Goal: Task Accomplishment & Management: Use online tool/utility

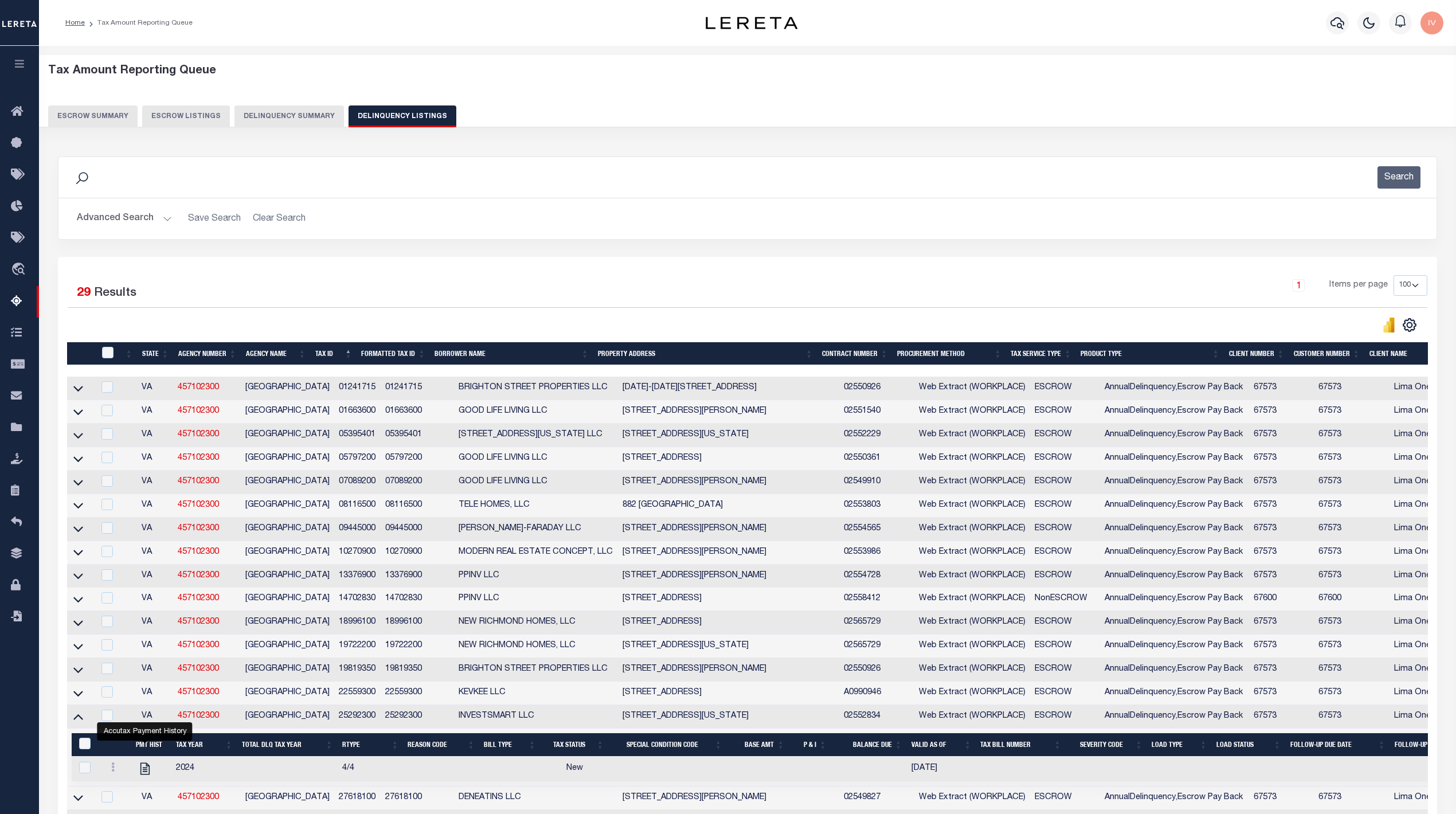
select select "100"
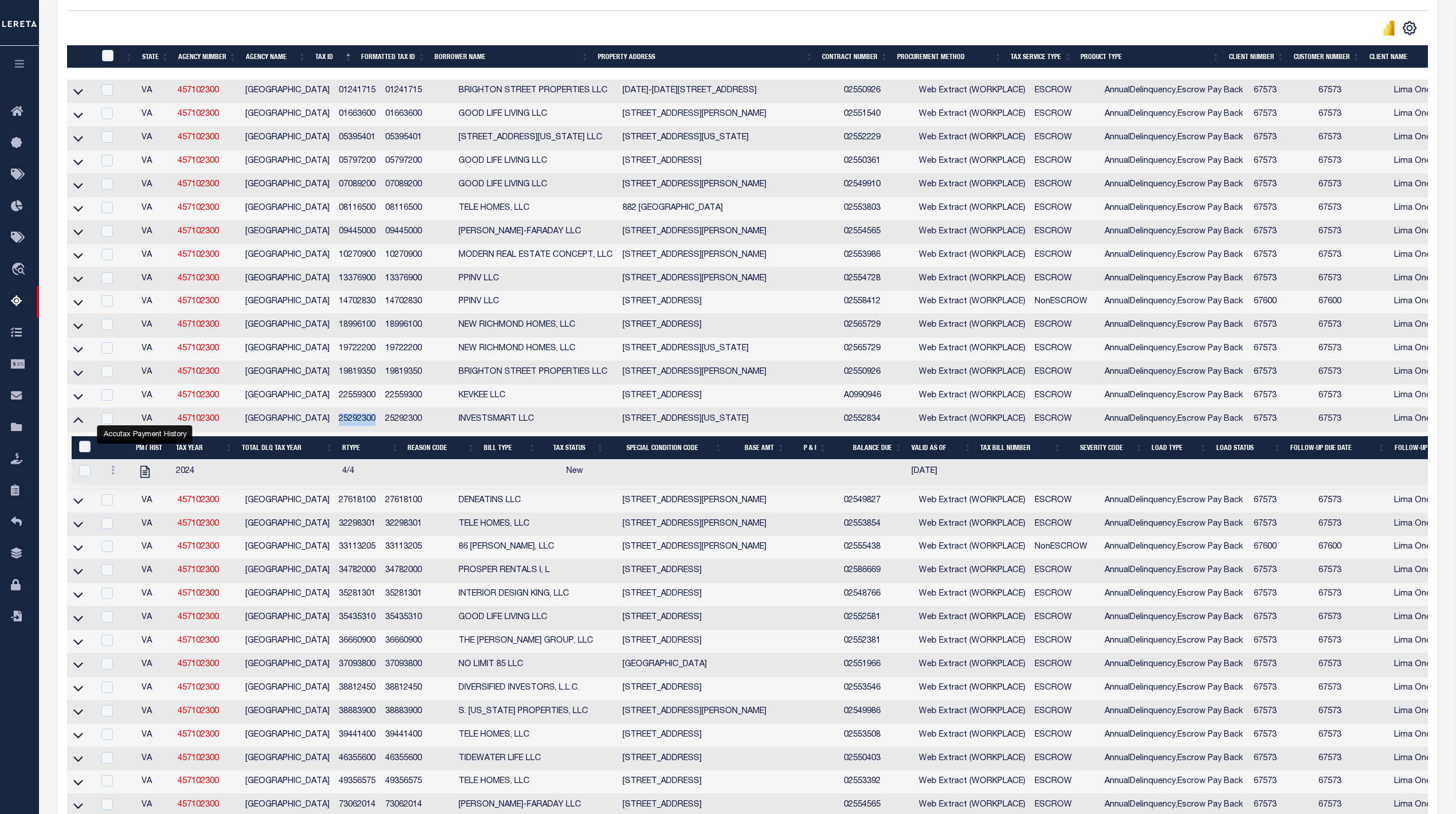
scroll to position [297, 0]
click at [77, 402] on icon at bounding box center [78, 396] width 10 height 12
click at [76, 376] on icon at bounding box center [78, 373] width 10 height 5
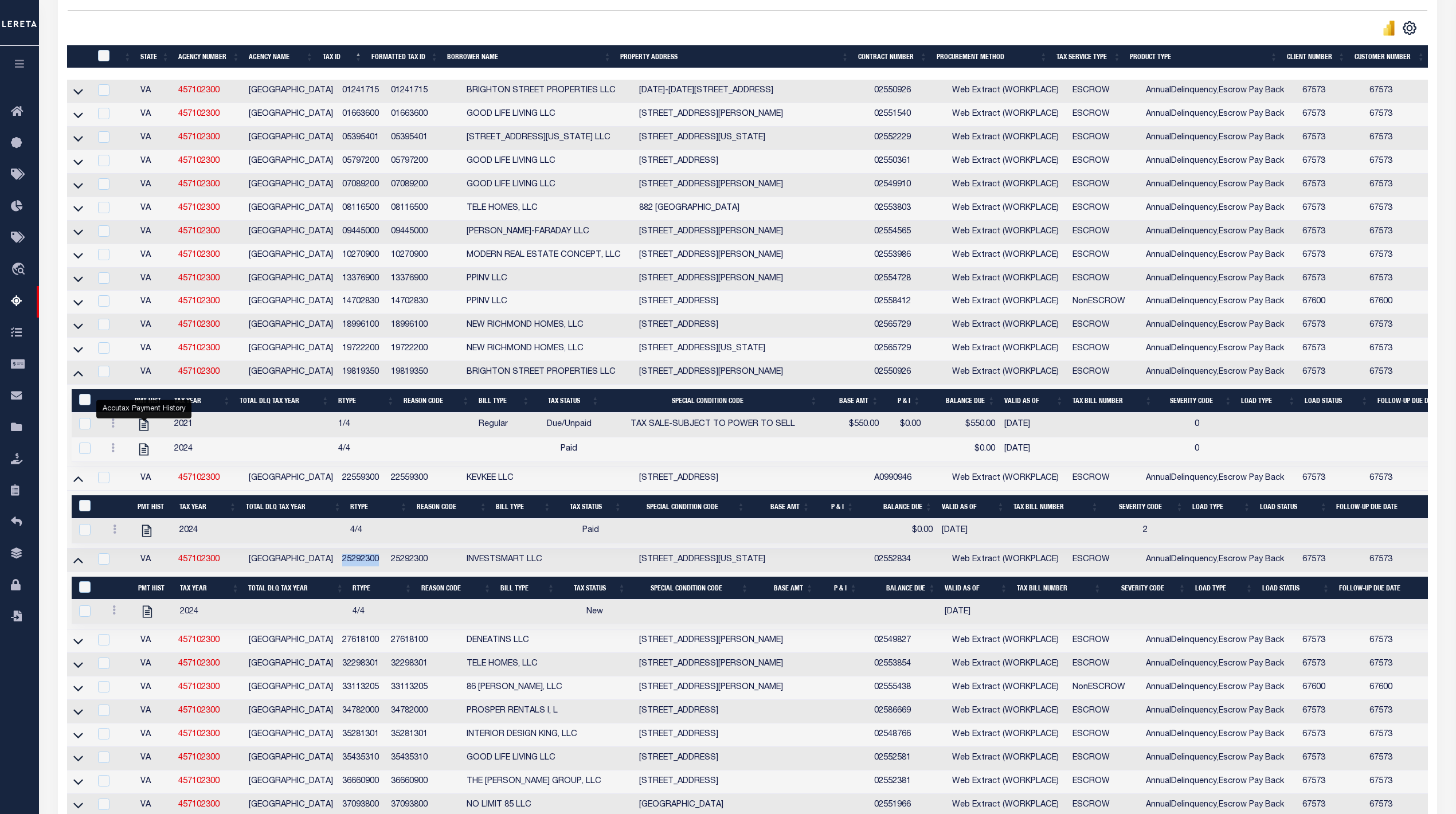
scroll to position [0, 0]
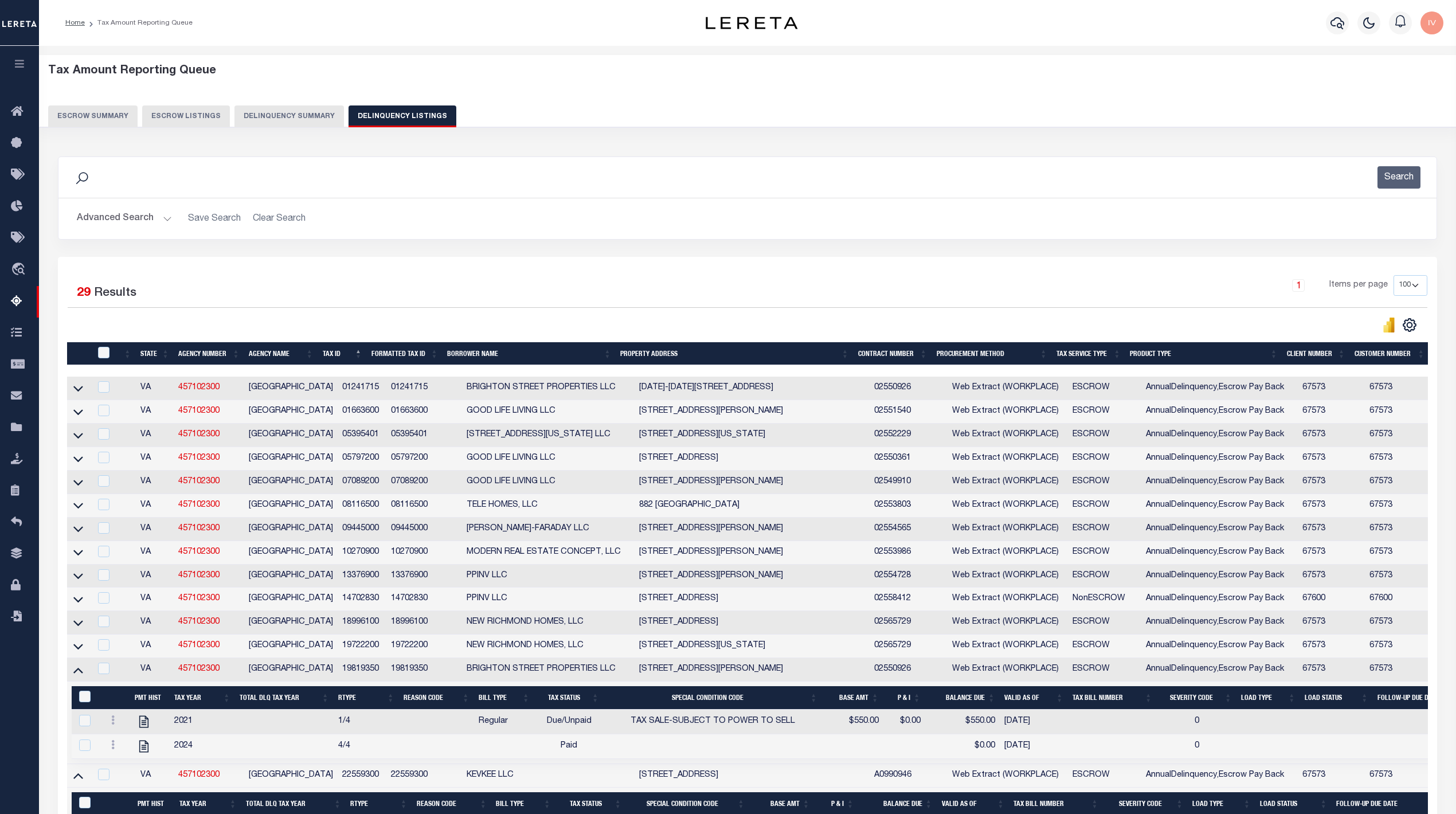
click at [267, 111] on button "Delinquency Summary" at bounding box center [289, 116] width 109 height 21
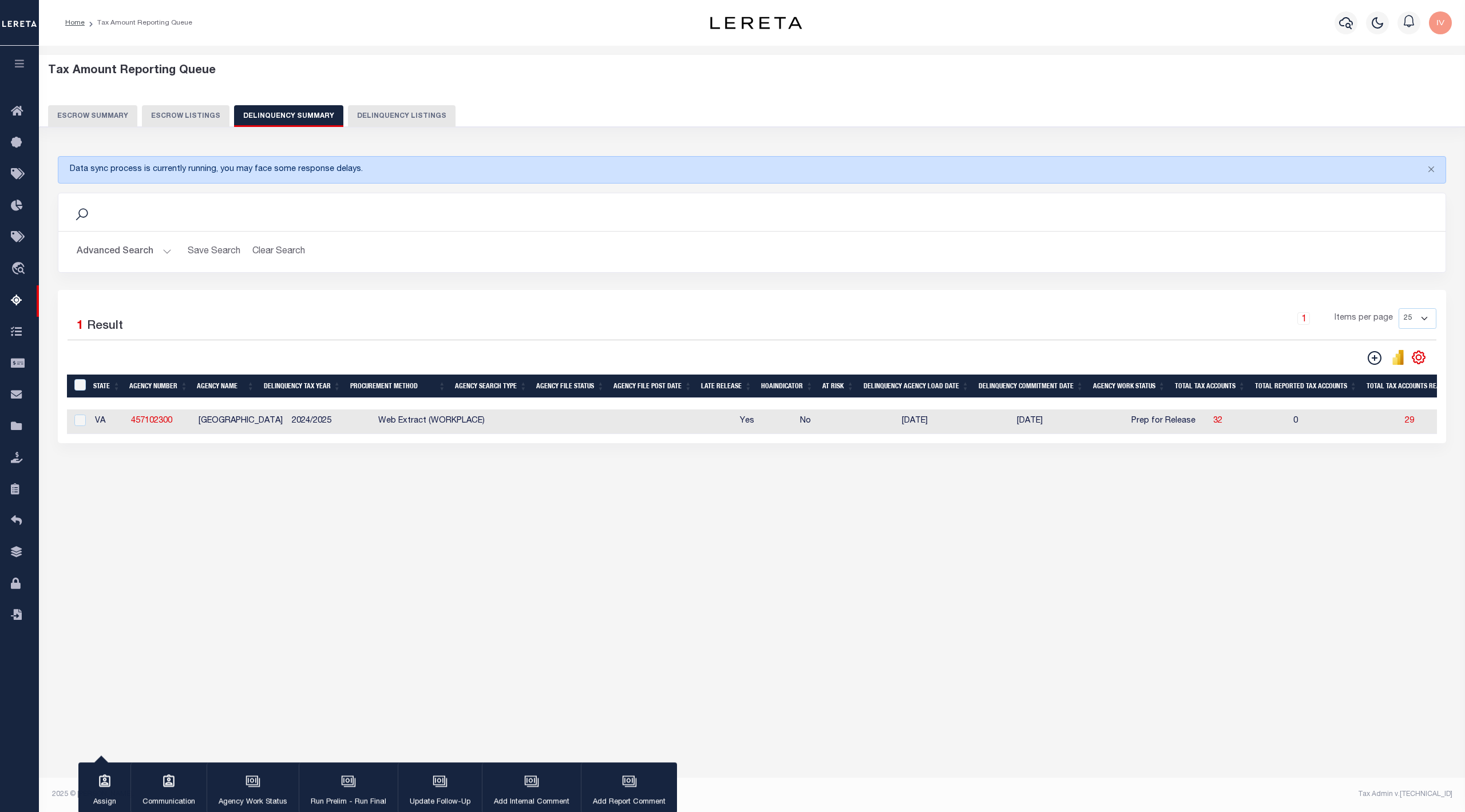
click at [136, 252] on button "Advanced Search" at bounding box center [124, 252] width 95 height 22
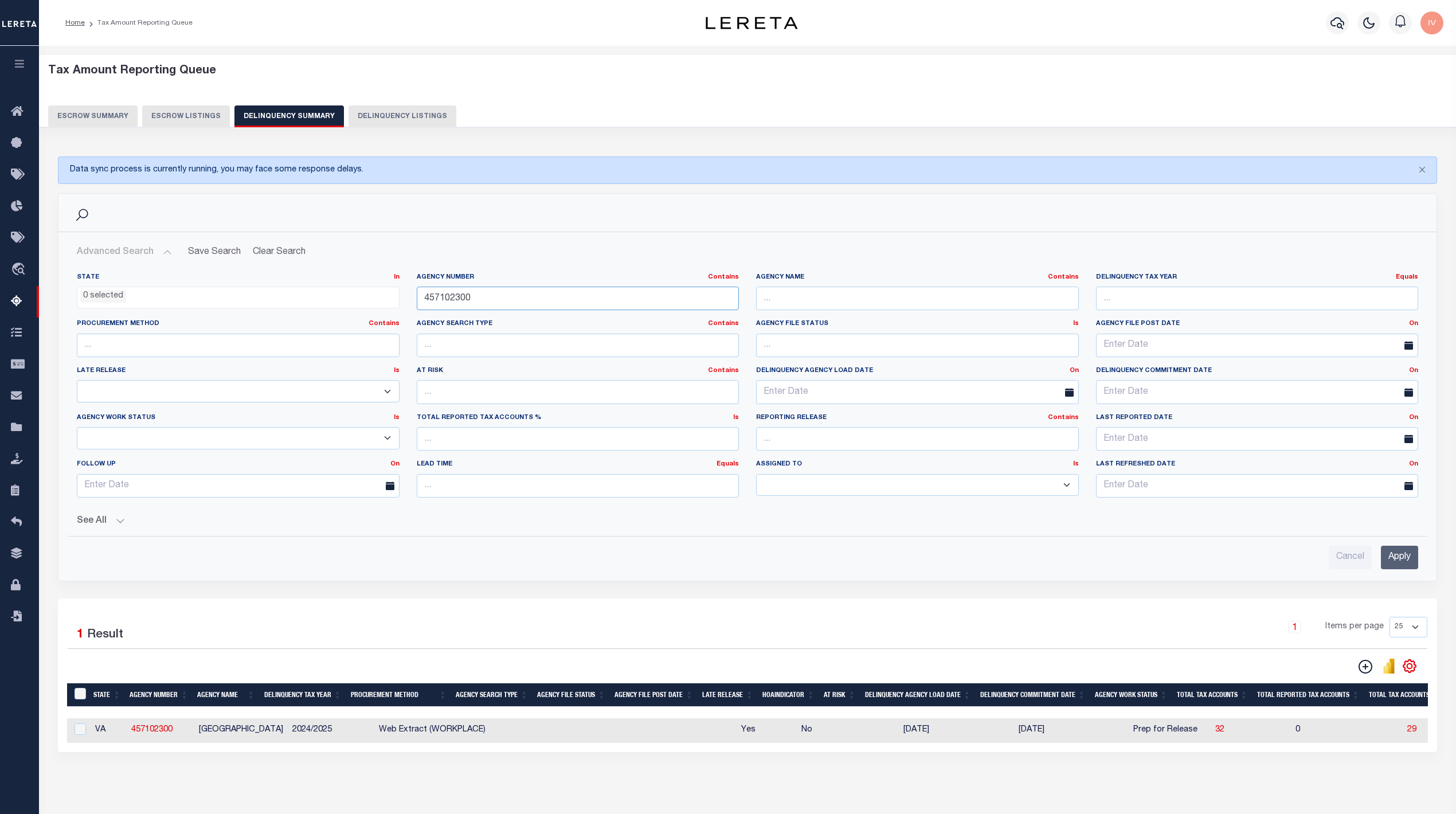
click at [519, 302] on input "457102300" at bounding box center [578, 298] width 322 height 23
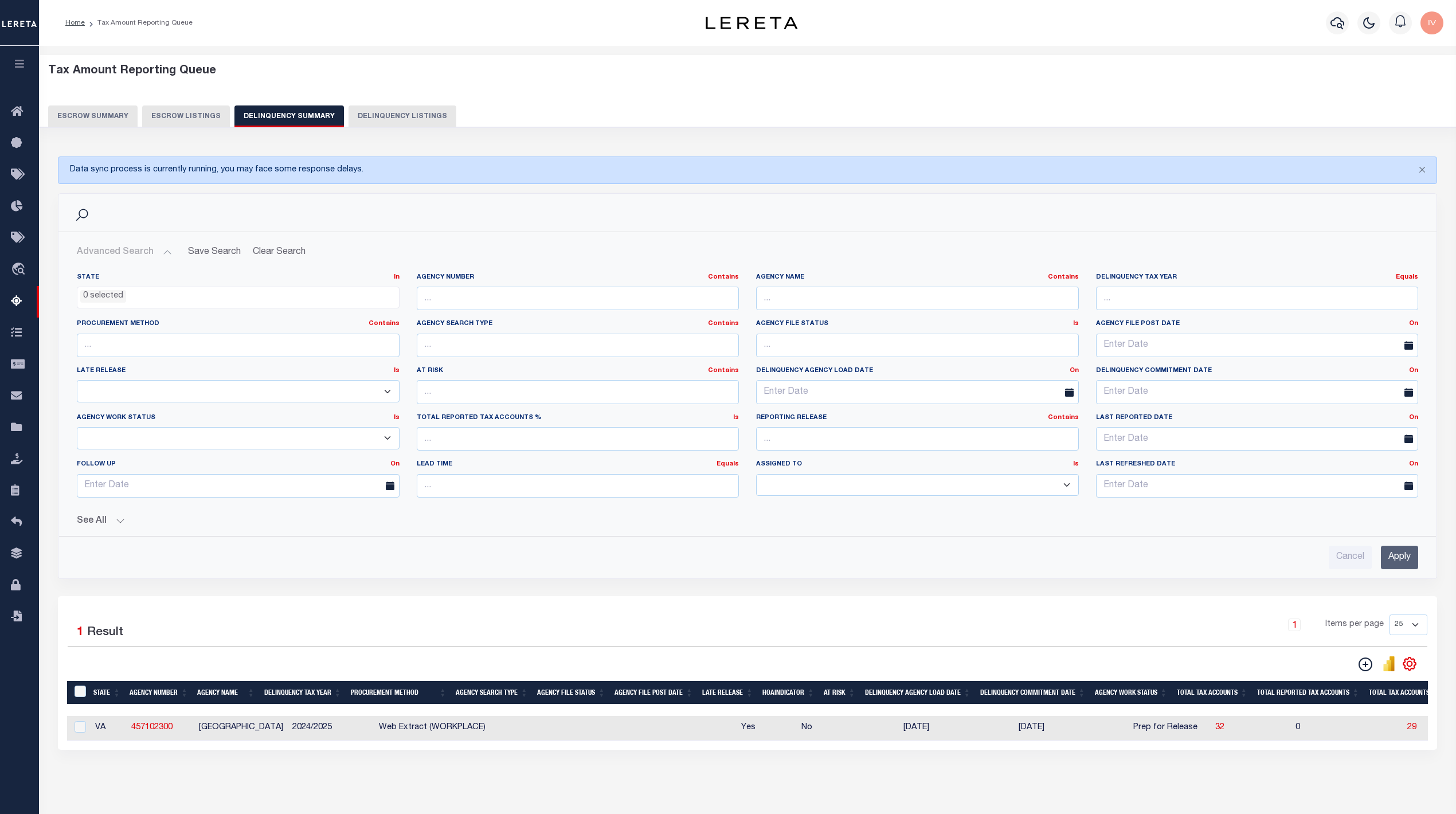
click at [1409, 549] on input "Apply" at bounding box center [1400, 557] width 38 height 23
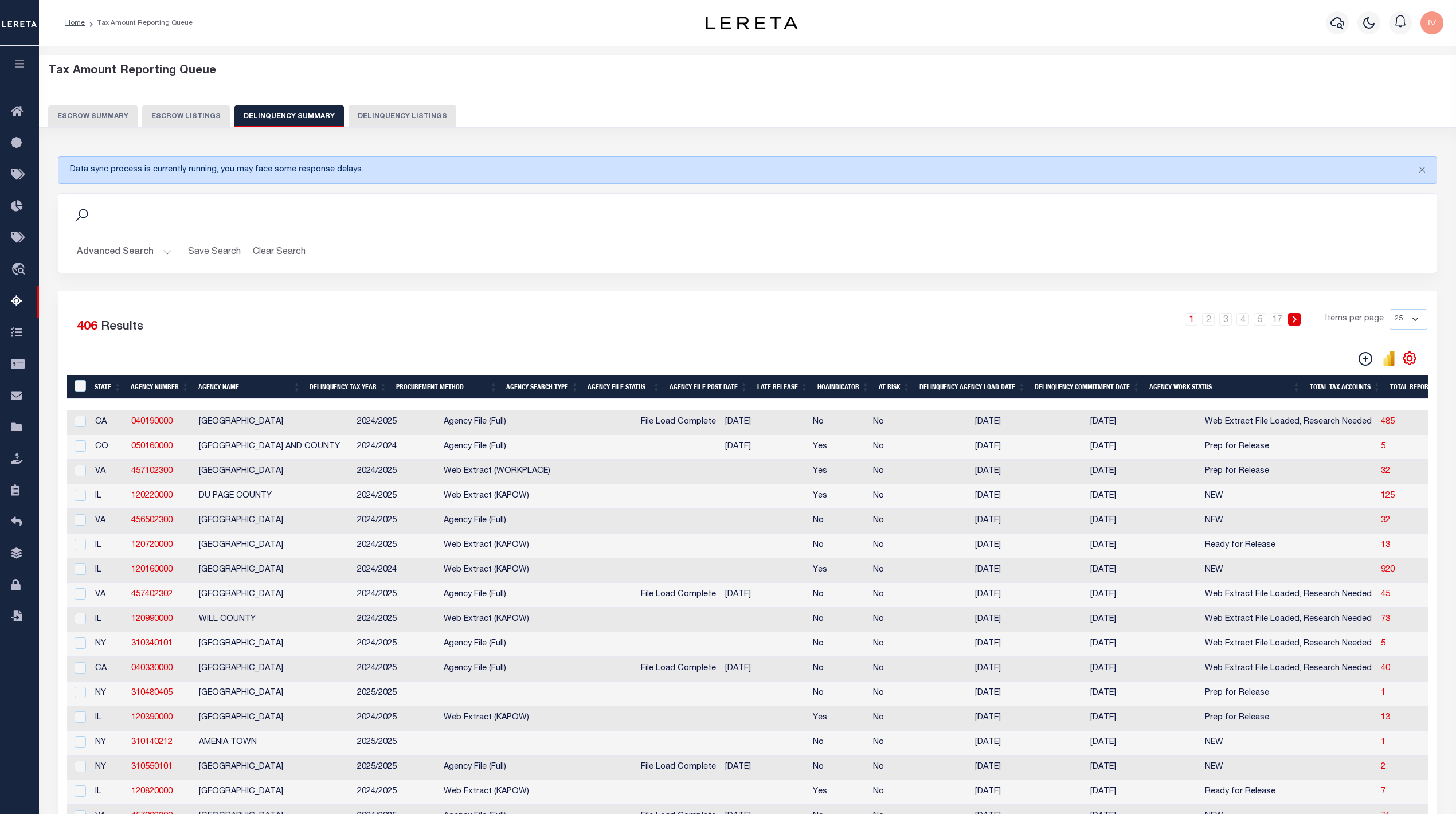
click at [281, 451] on td "DENVER CITY AND COUNTY" at bounding box center [273, 448] width 158 height 25
checkbox input "true"
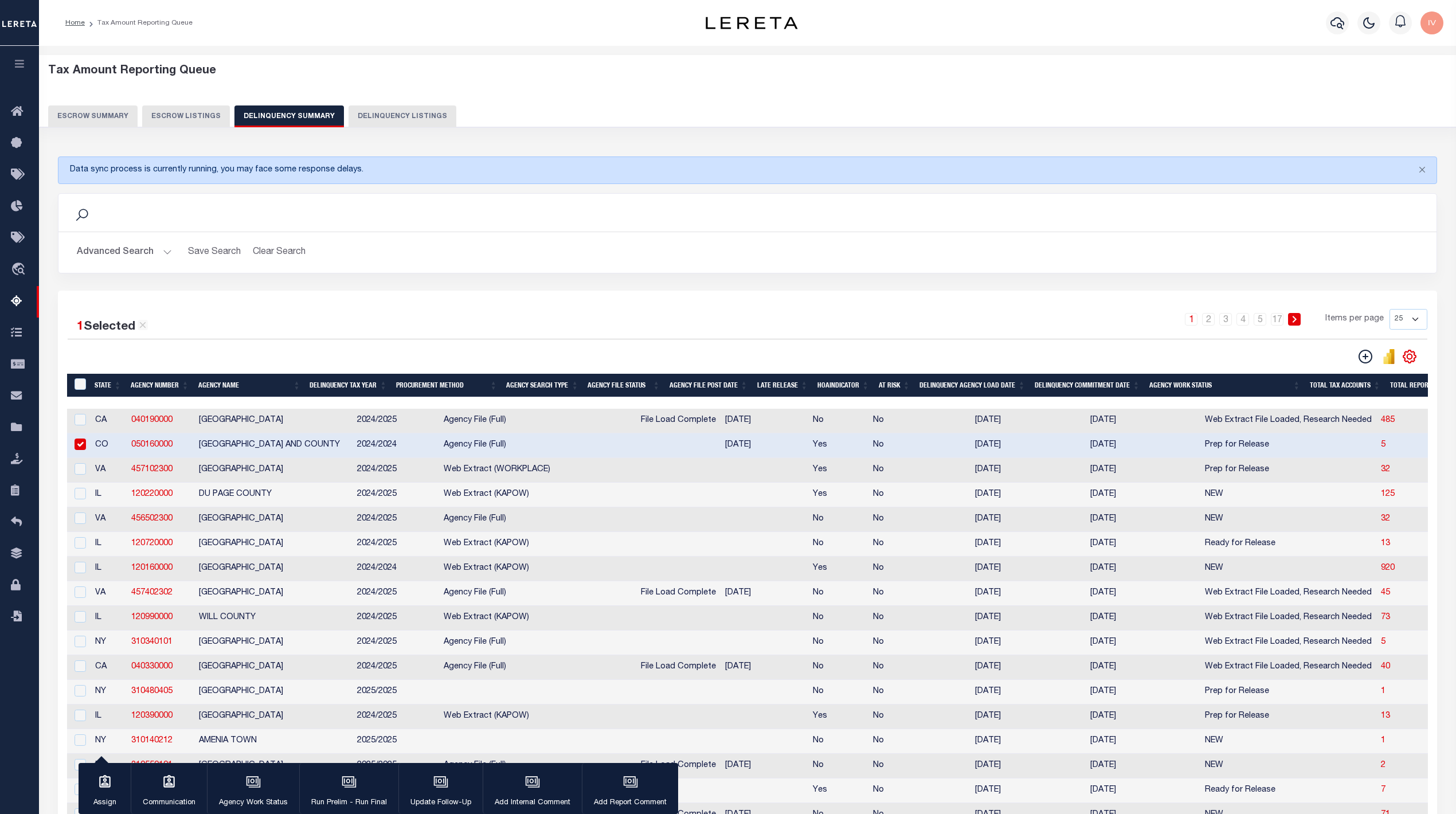
click at [246, 469] on td "[GEOGRAPHIC_DATA]" at bounding box center [273, 471] width 158 height 25
checkbox input "true"
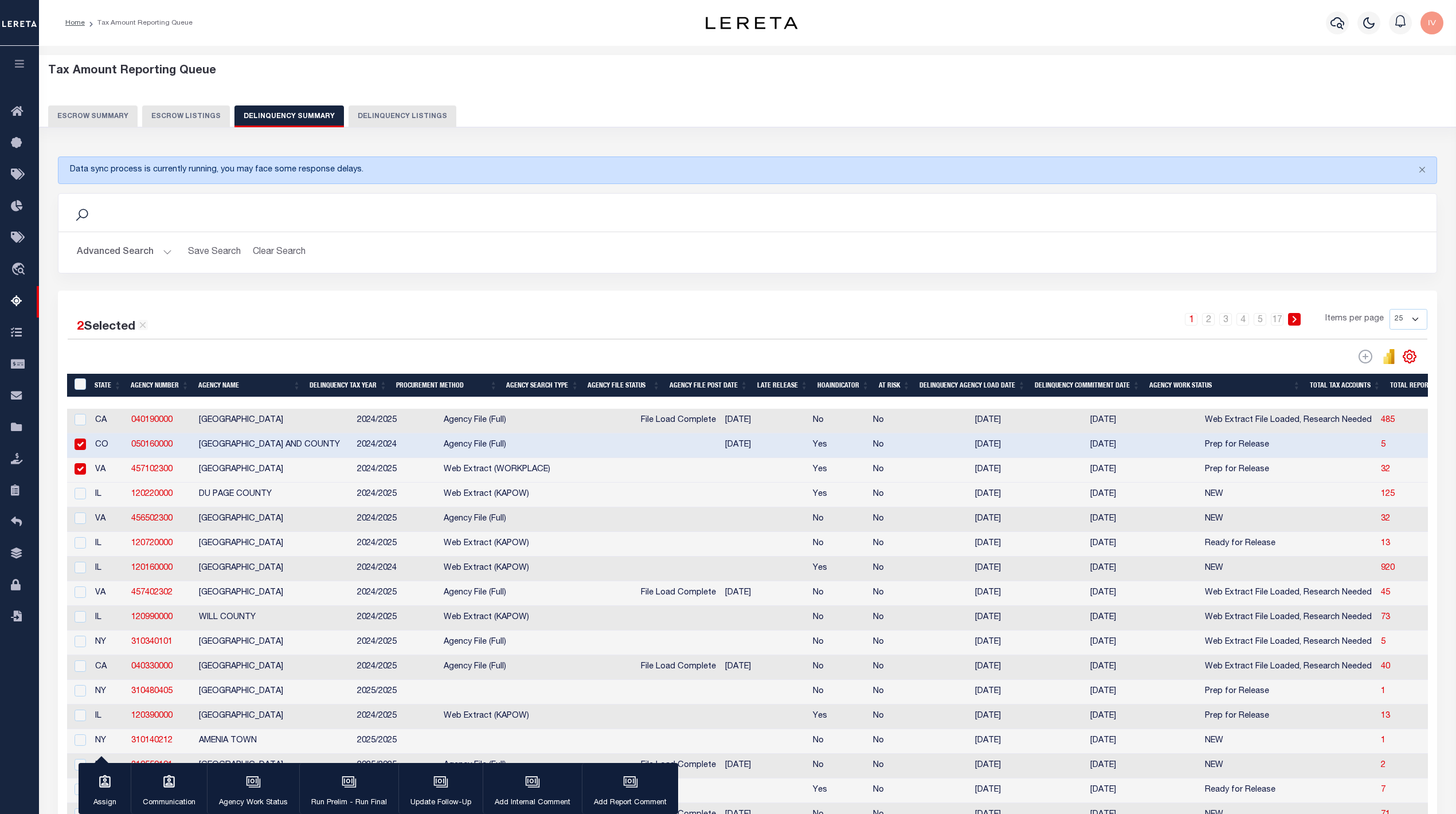
scroll to position [76, 0]
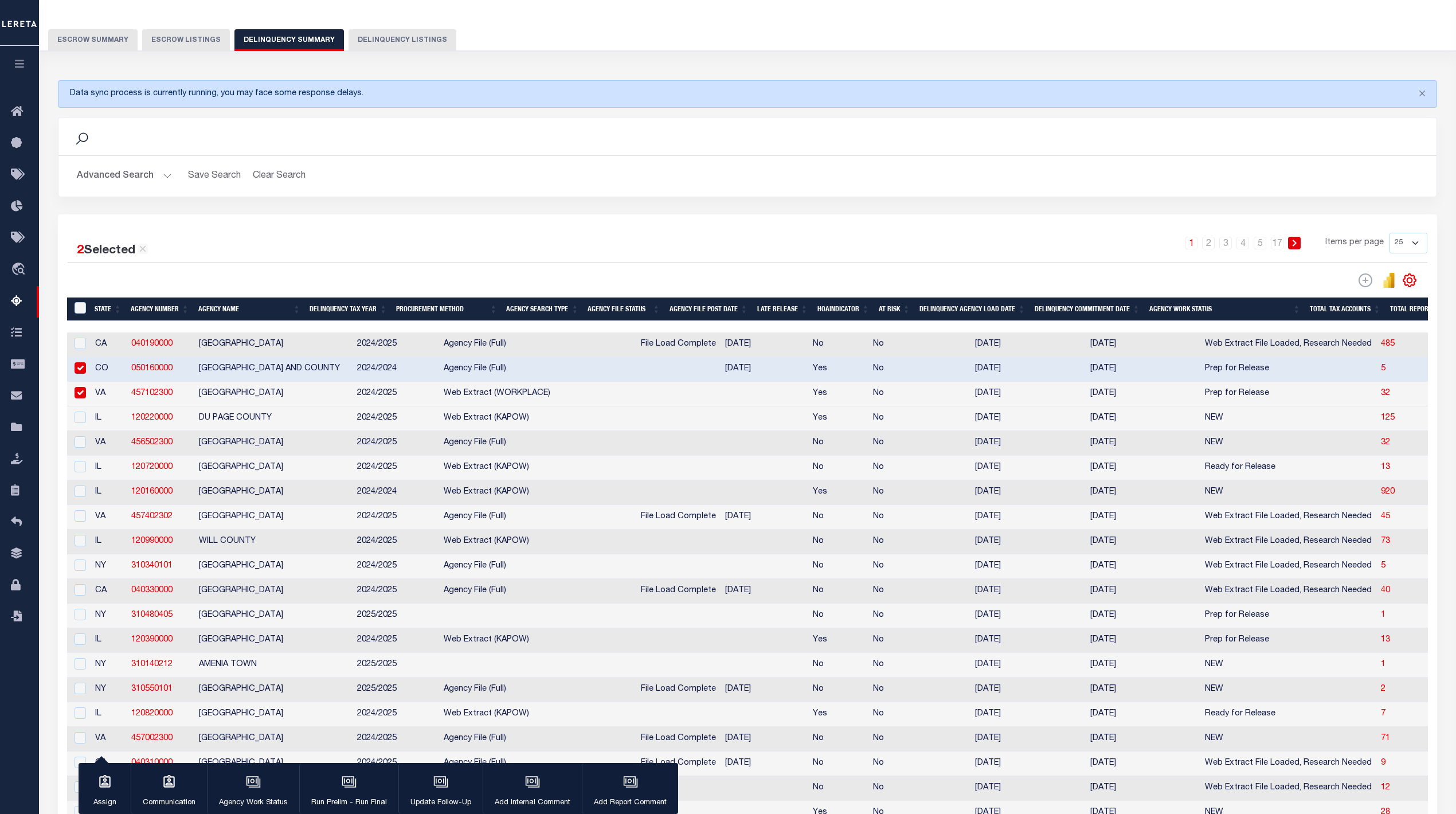
click at [381, 653] on td "2024/2025" at bounding box center [396, 641] width 87 height 25
checkbox input "true"
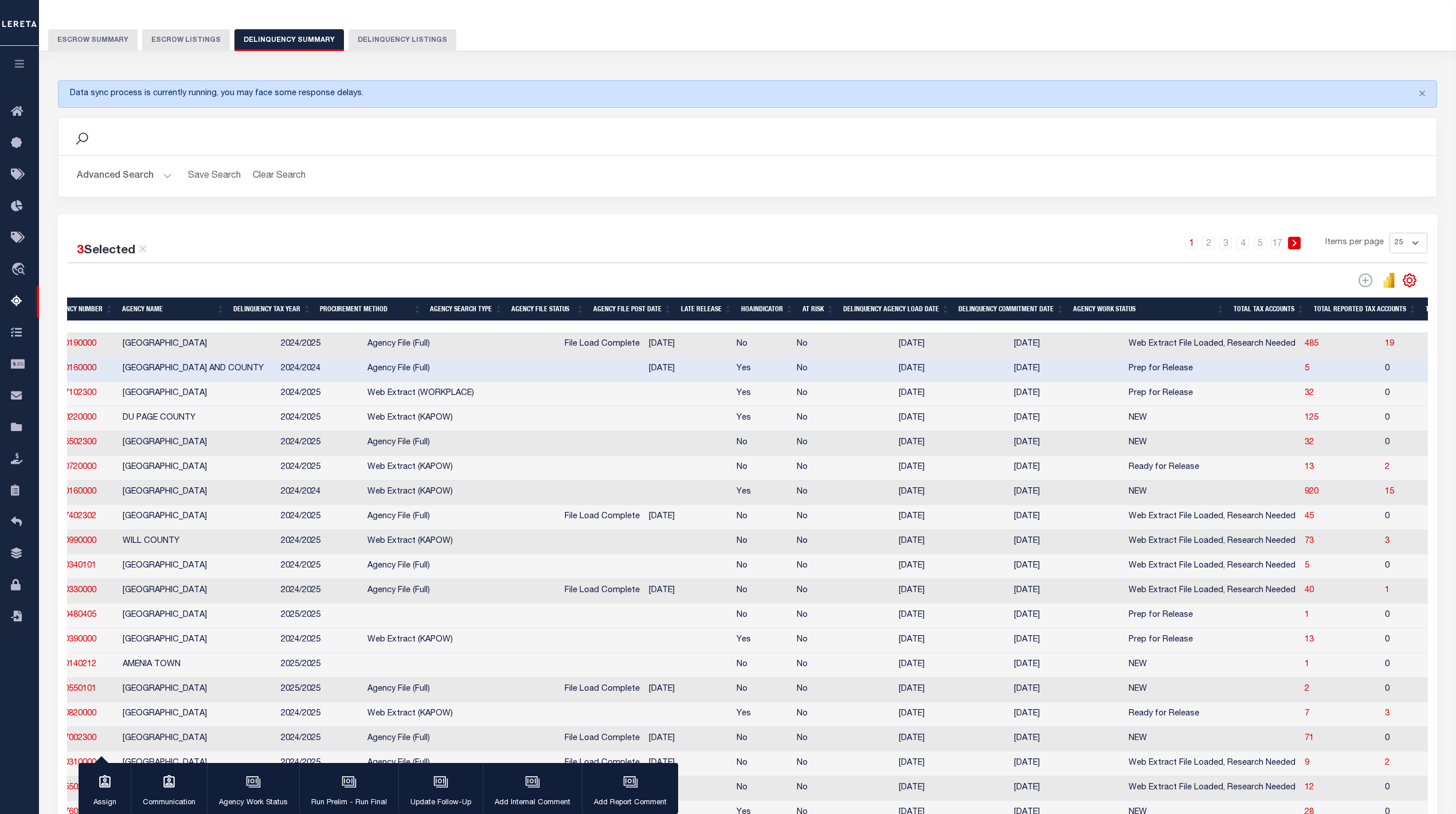
scroll to position [0, 0]
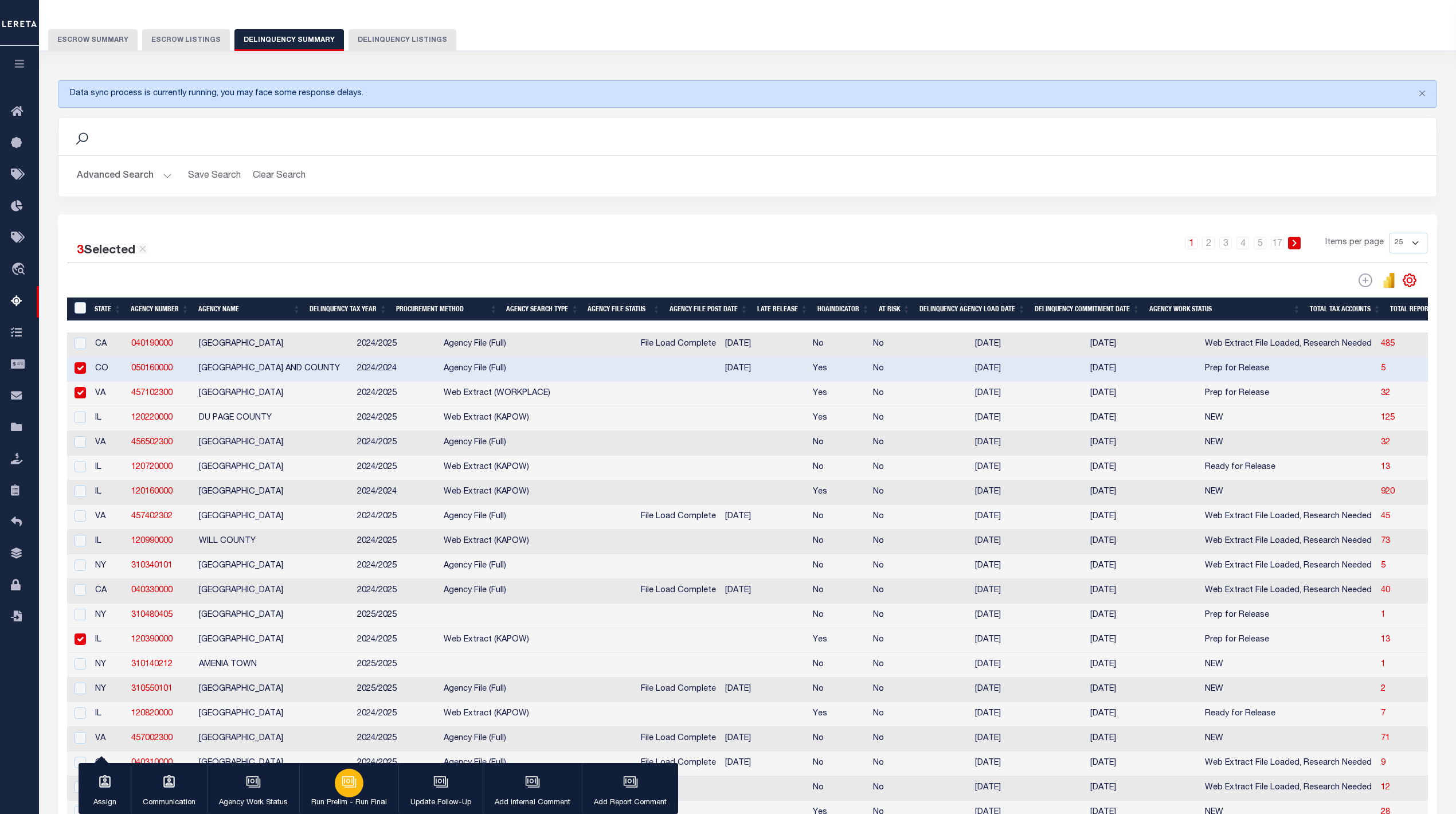
click at [342, 778] on icon "button" at bounding box center [347, 781] width 12 height 9
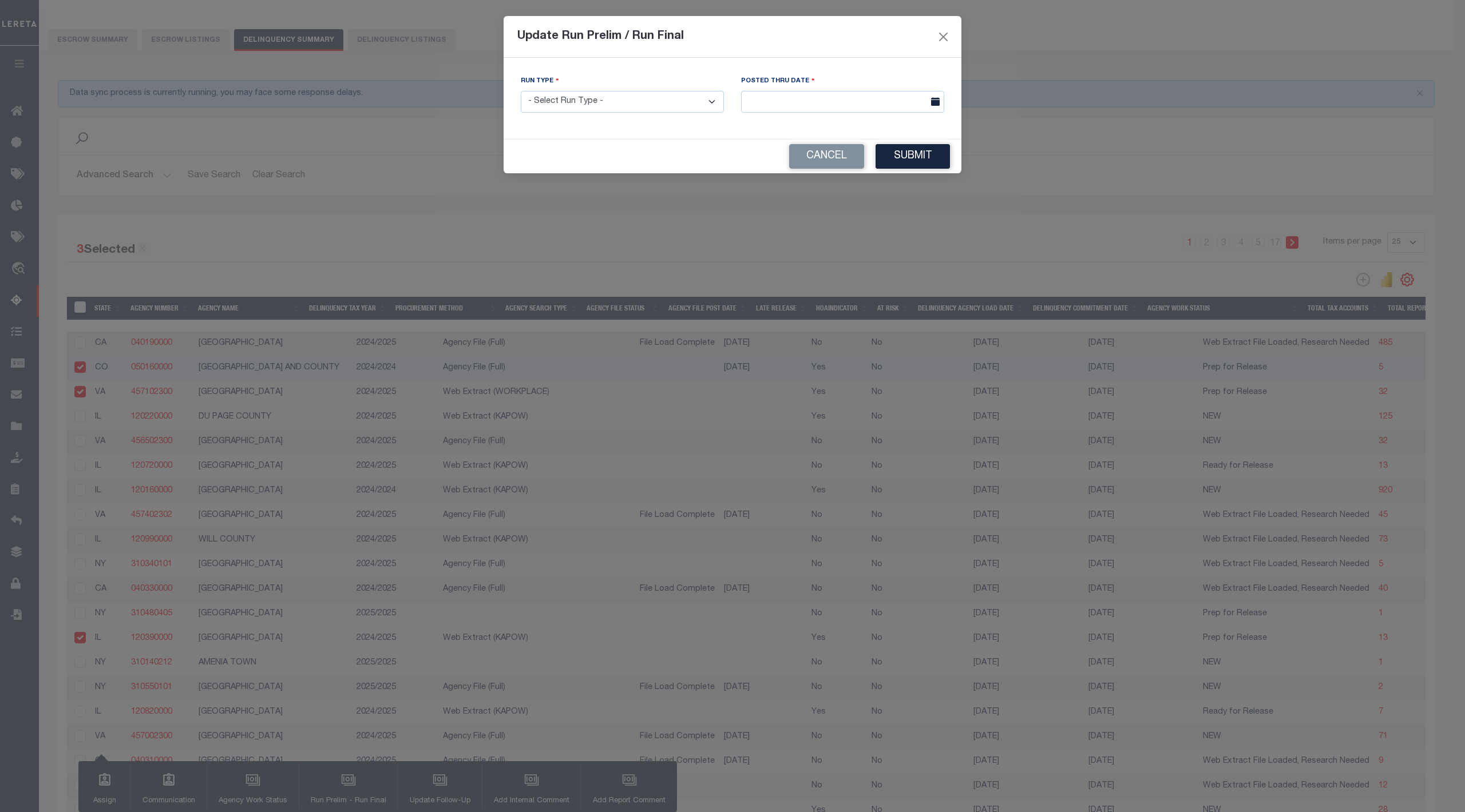
click at [685, 103] on select "- Select Run Type - Prelim Run Final Run" at bounding box center [622, 102] width 203 height 22
select select "P"
click at [521, 92] on select "- Select Run Type - Prelim Run Final Run" at bounding box center [622, 102] width 203 height 22
click at [807, 108] on input "text" at bounding box center [842, 102] width 203 height 22
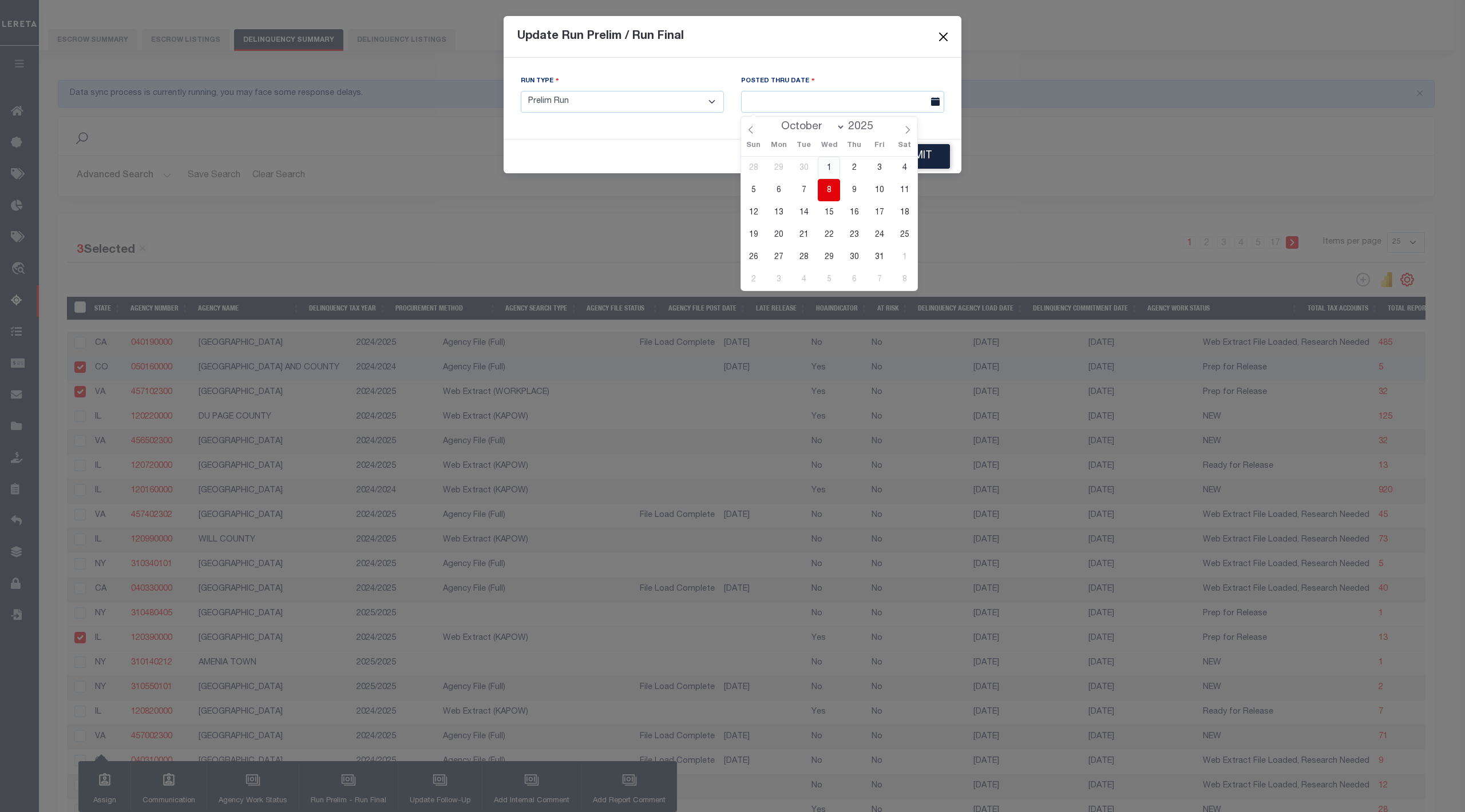
click at [829, 174] on span "1" at bounding box center [829, 167] width 22 height 22
type input "10/01/2025"
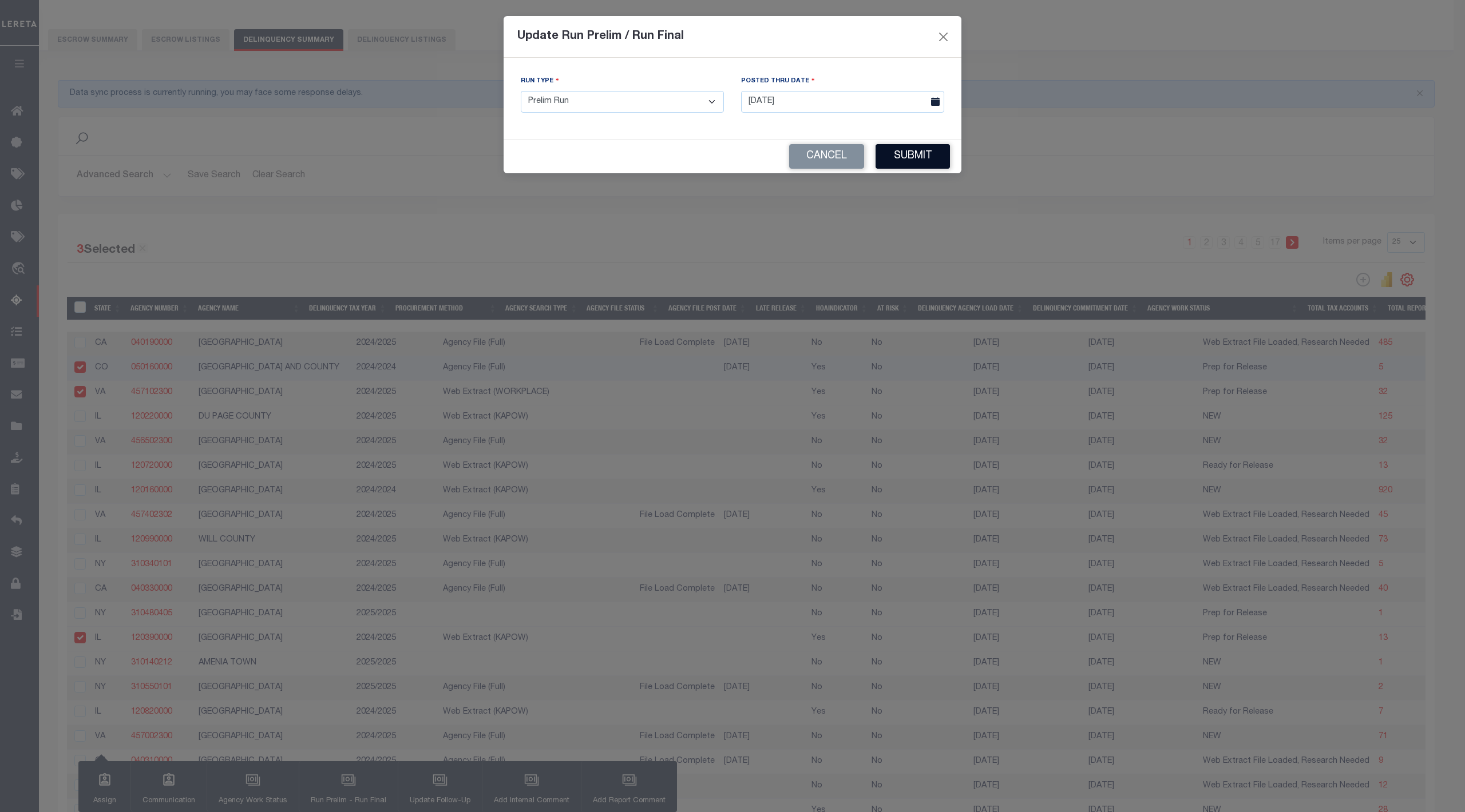
click at [903, 163] on button "Submit" at bounding box center [913, 156] width 74 height 25
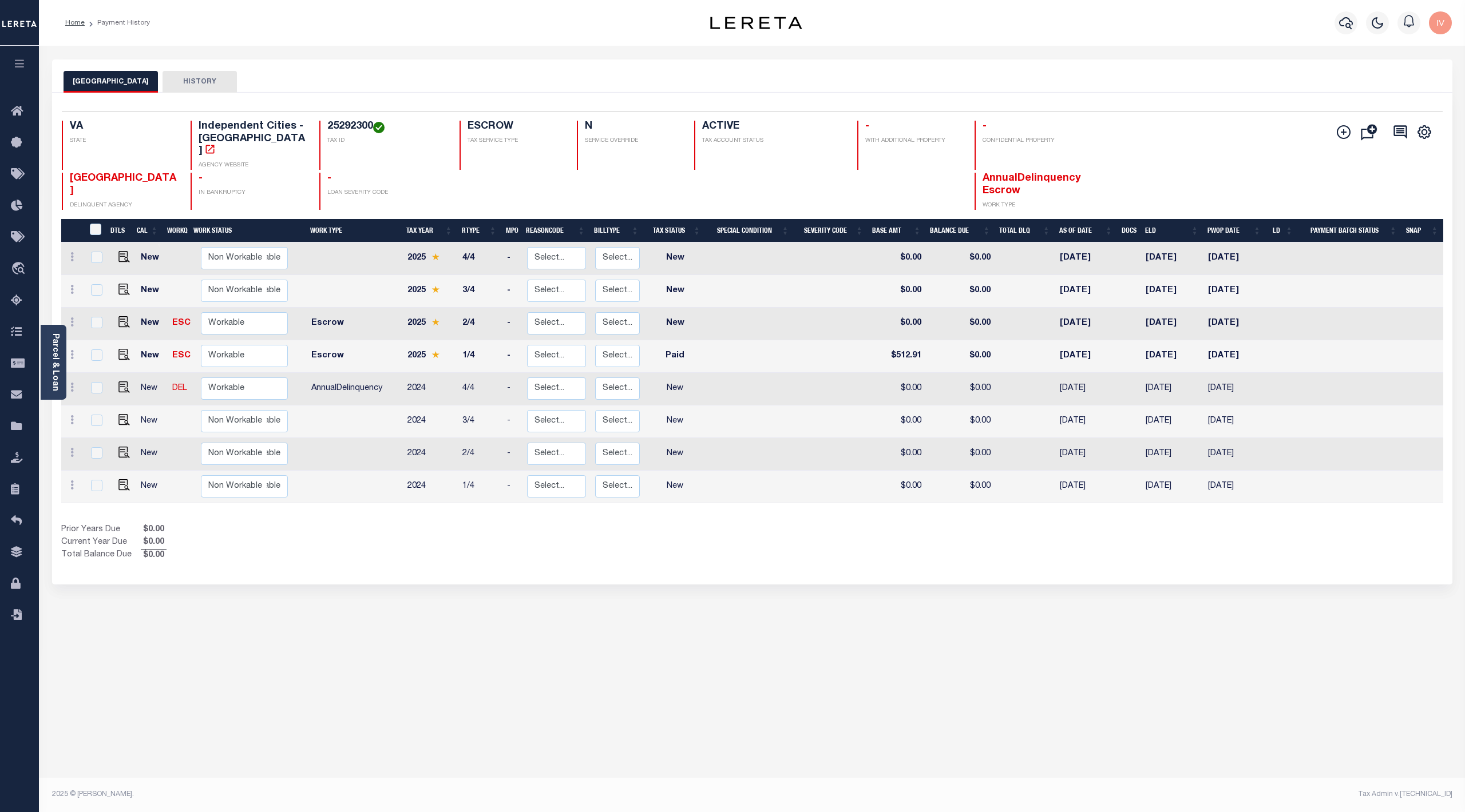
click at [506, 60] on div "NORFOLK CITY HISTORY" at bounding box center [752, 76] width 1401 height 33
click at [1354, 23] on button "button" at bounding box center [1346, 23] width 23 height 23
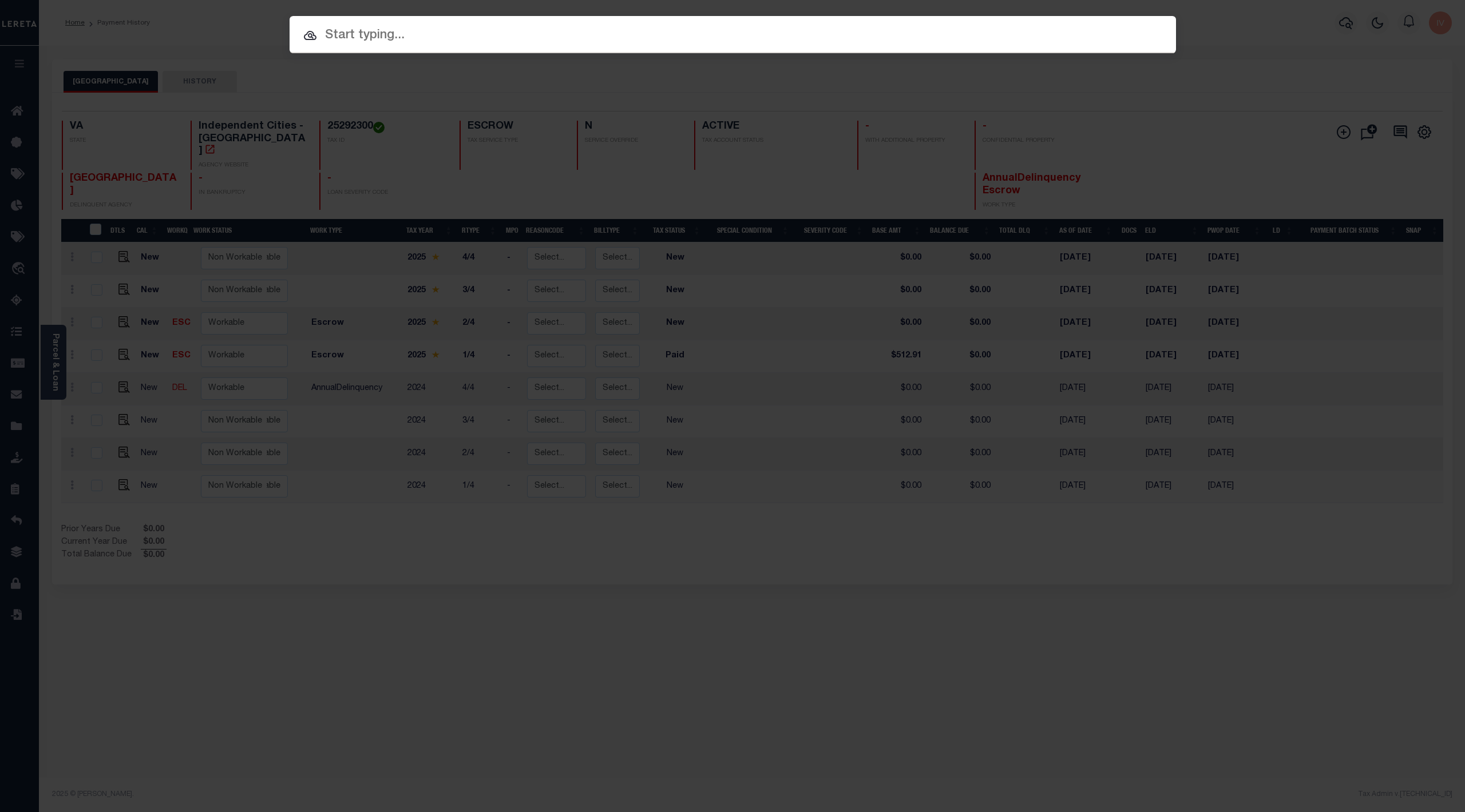
paste input "05305-04-011-000"
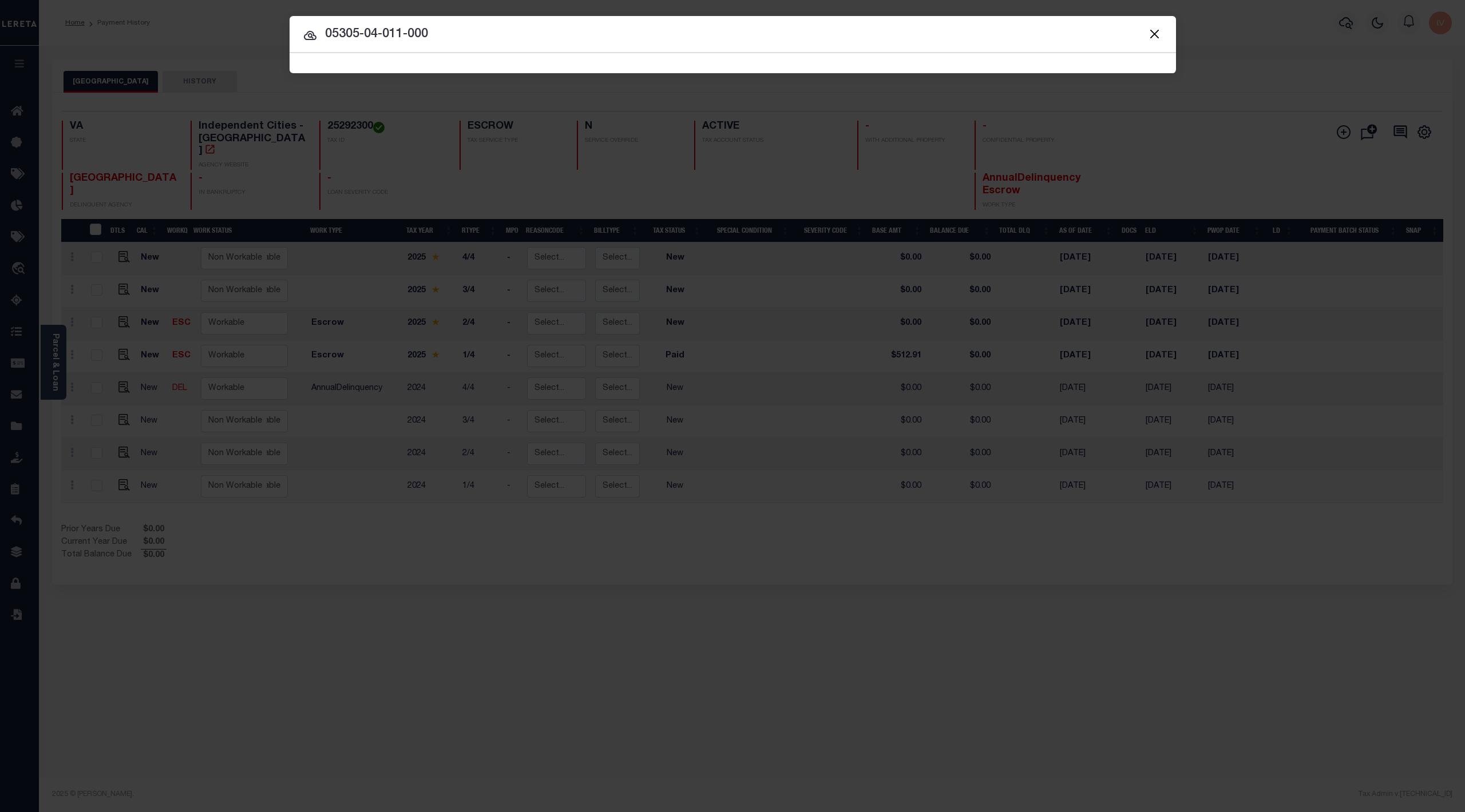
type input "05305-04-011-000"
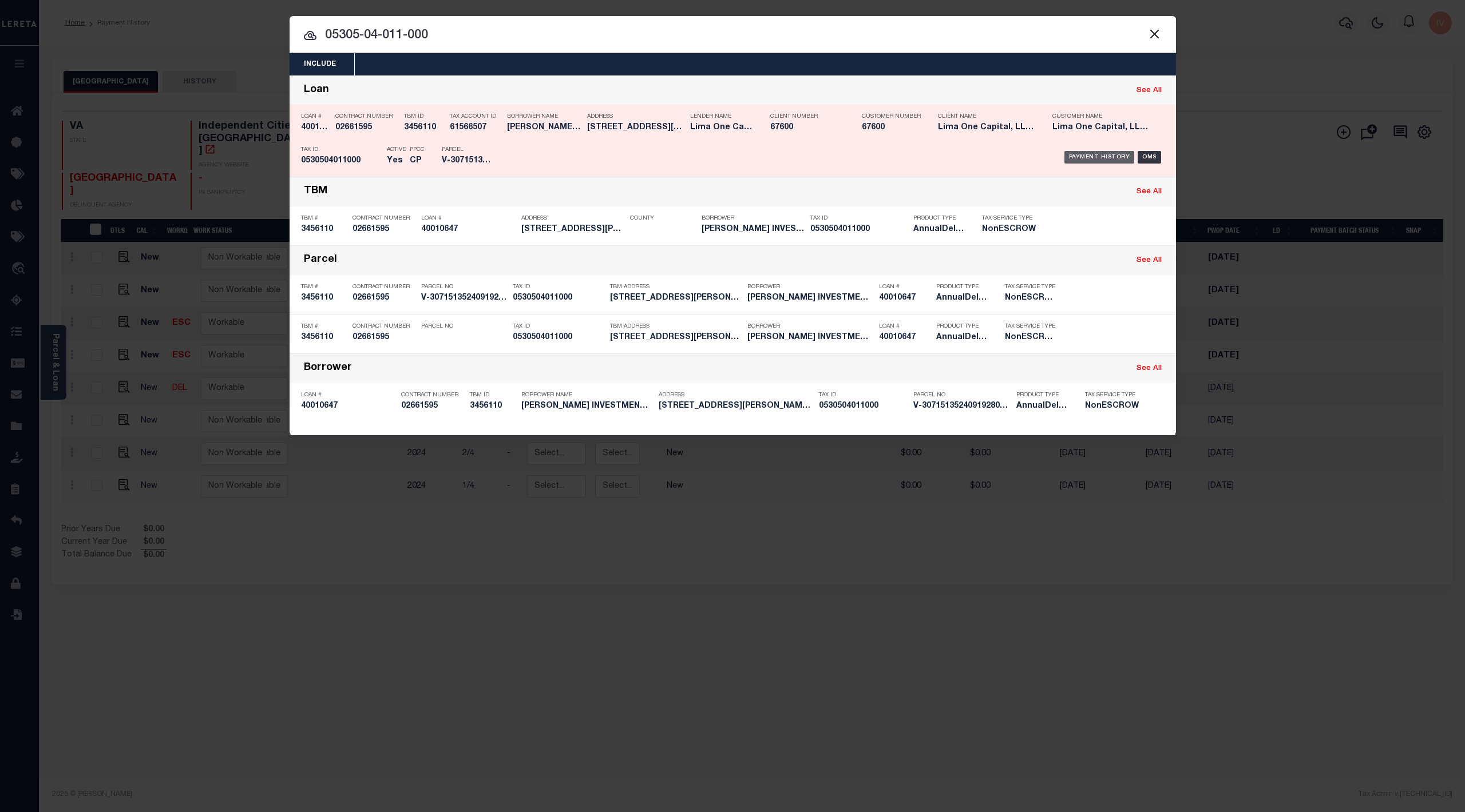
click at [1108, 158] on div "Payment History" at bounding box center [1099, 157] width 71 height 13
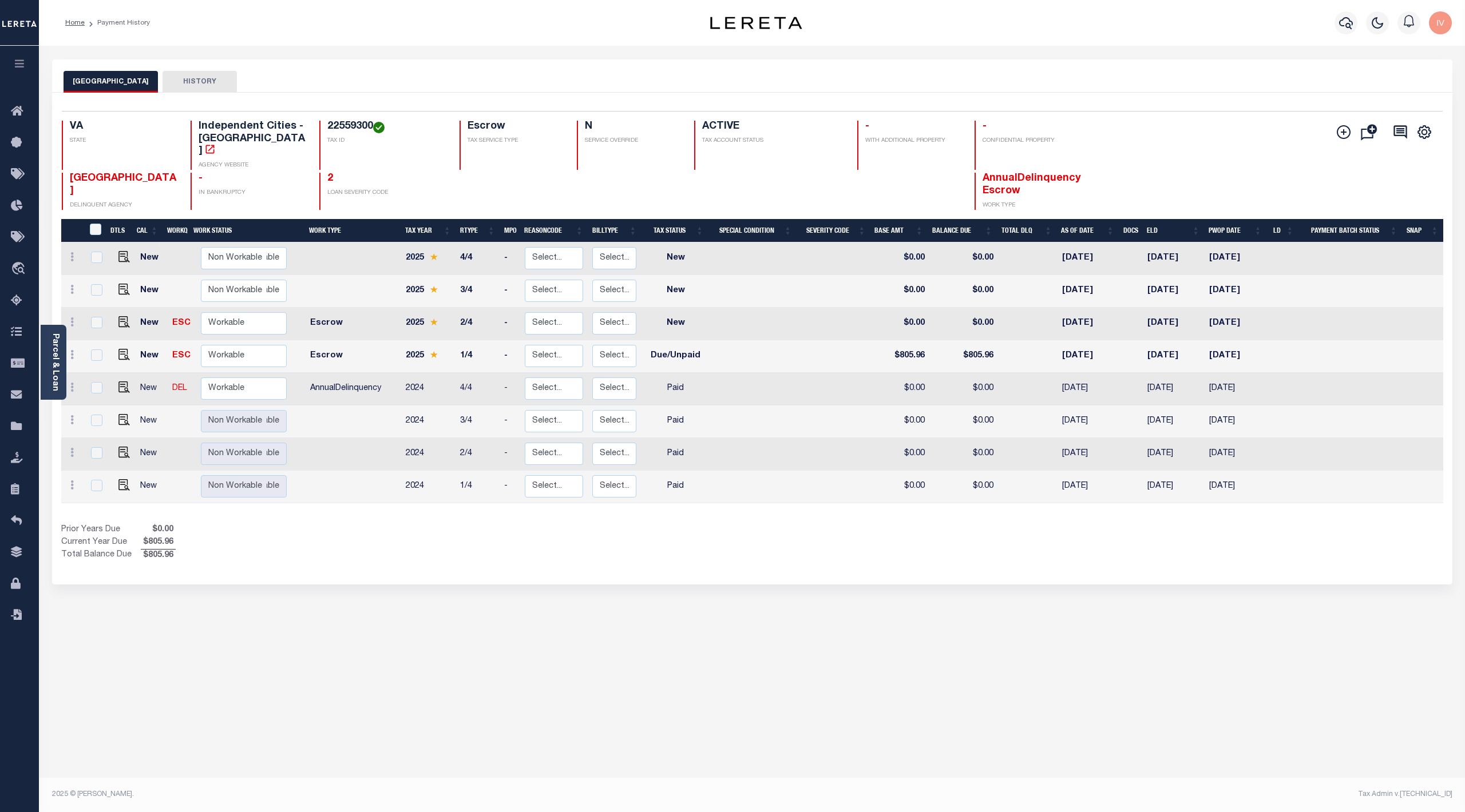
click at [344, 126] on h4 "22559300" at bounding box center [386, 127] width 119 height 13
copy h4 "22559300"
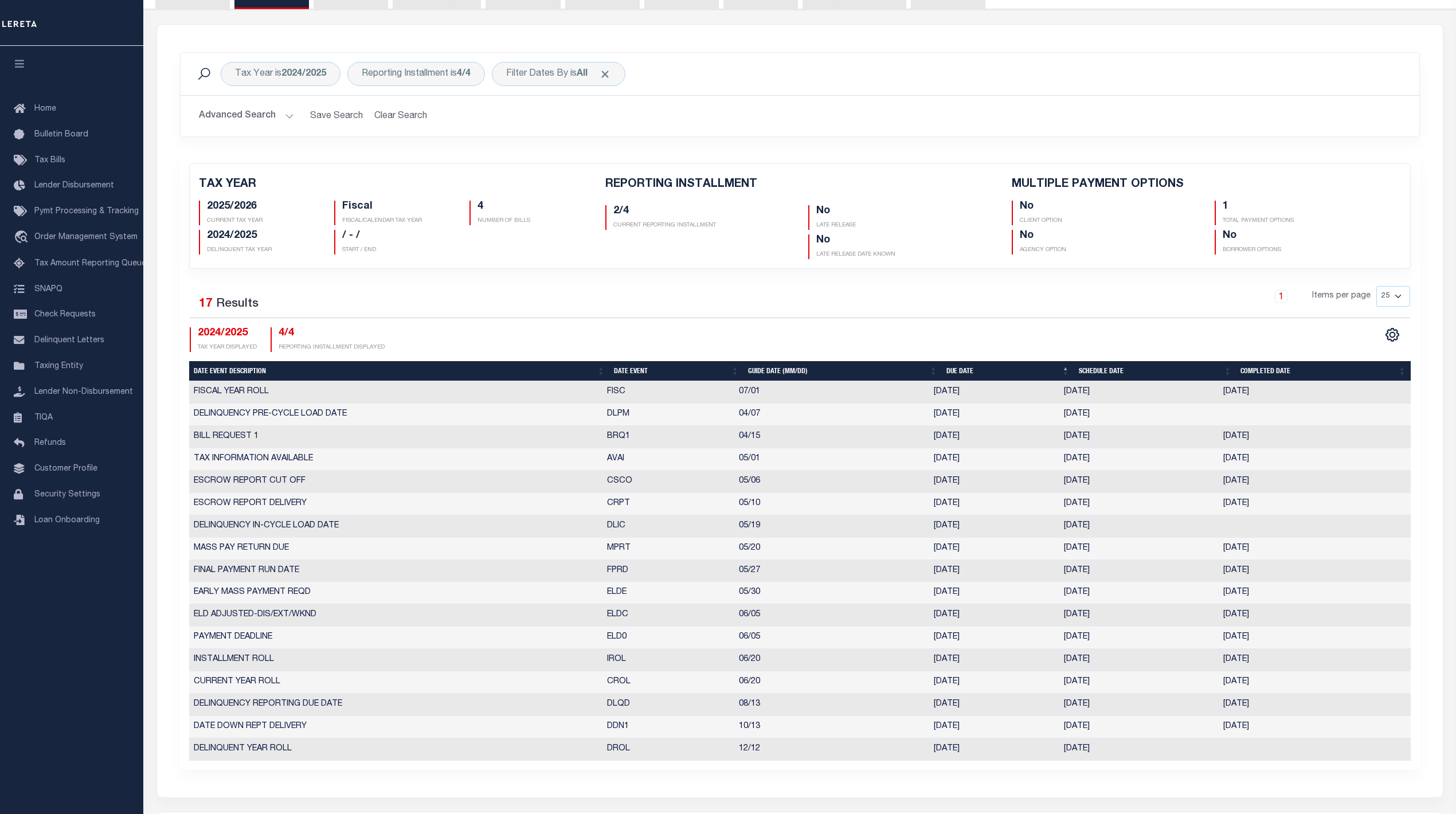
scroll to position [152, 0]
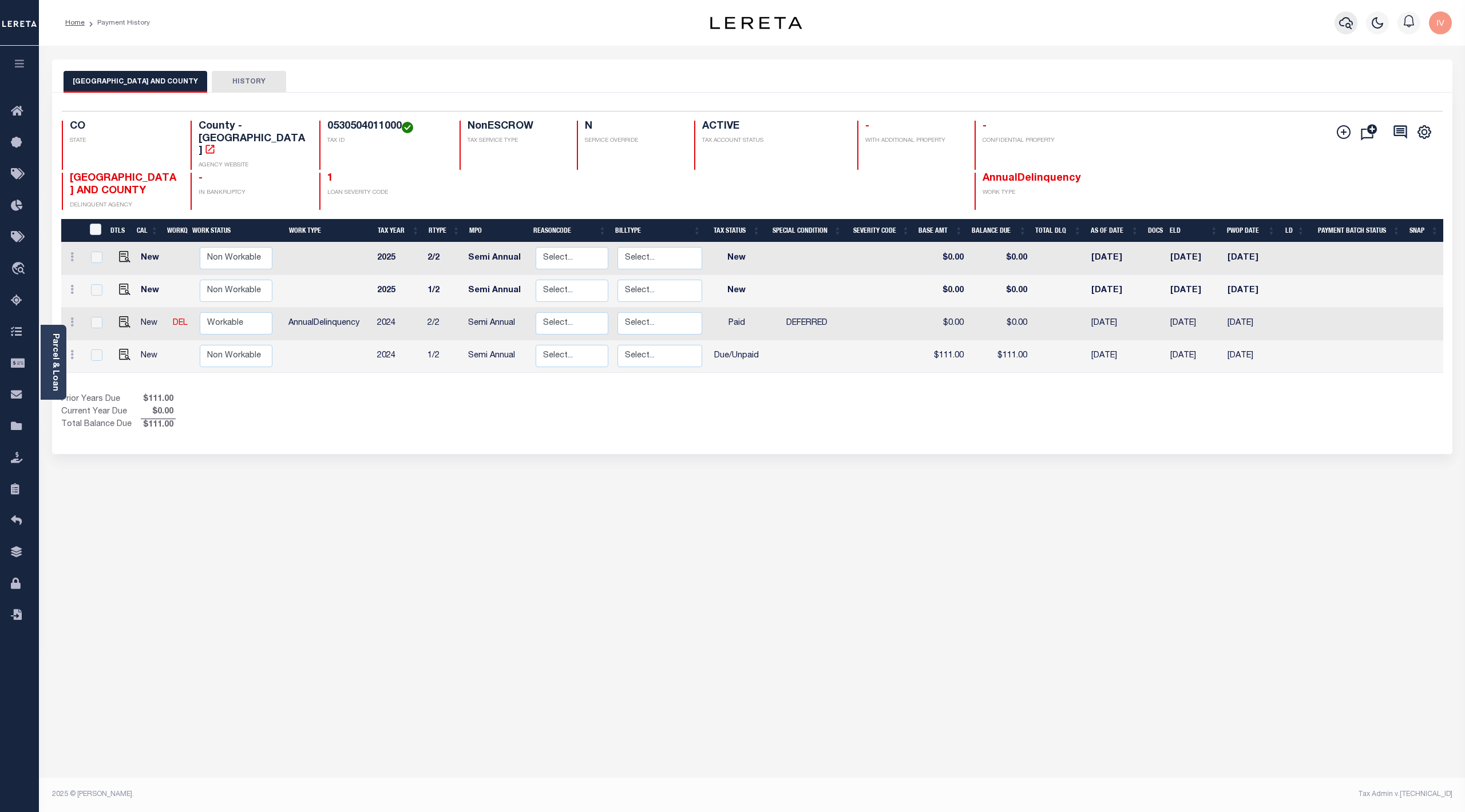
click at [1342, 21] on icon "button" at bounding box center [1345, 22] width 13 height 13
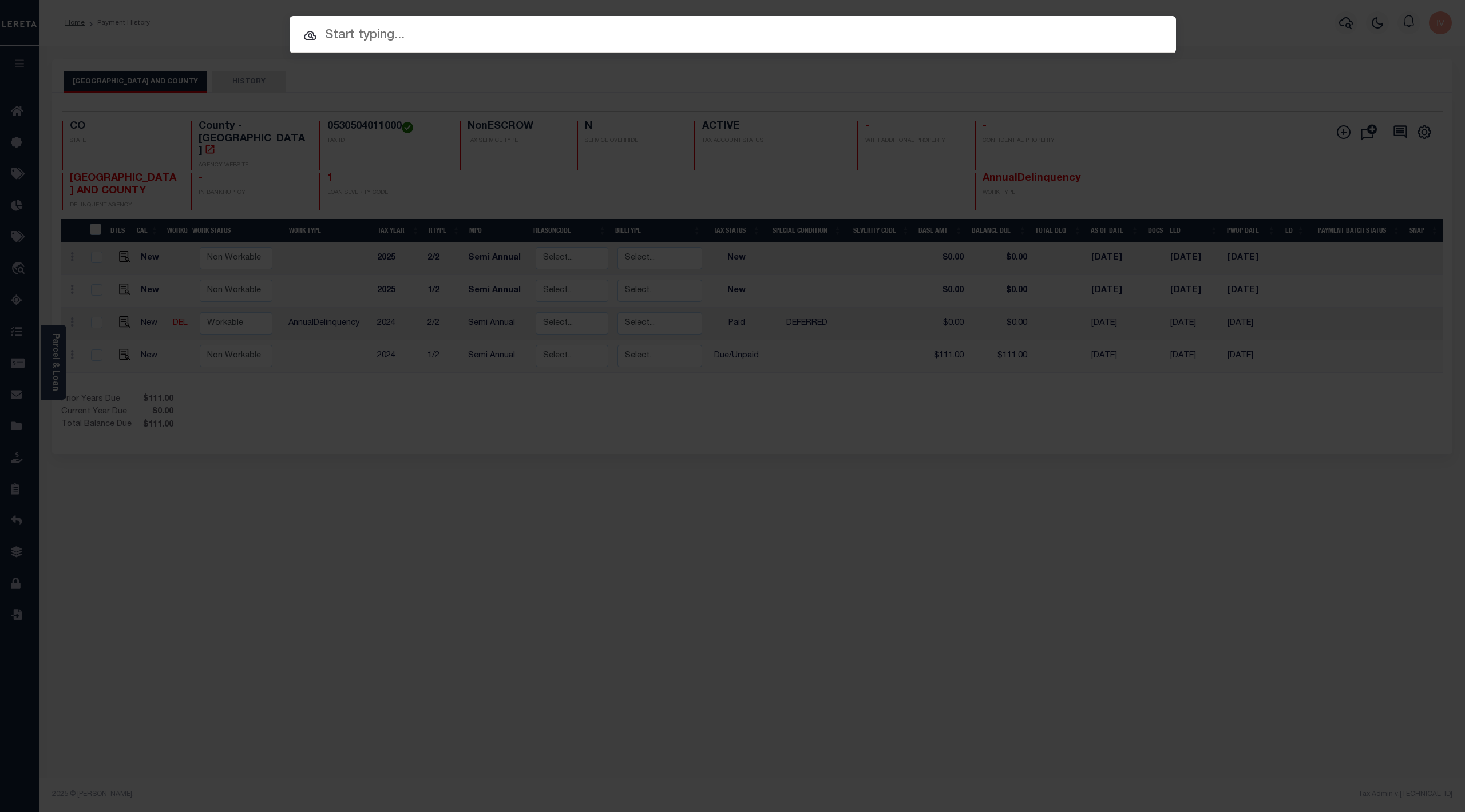
paste input "05384500"
type input "05384500"
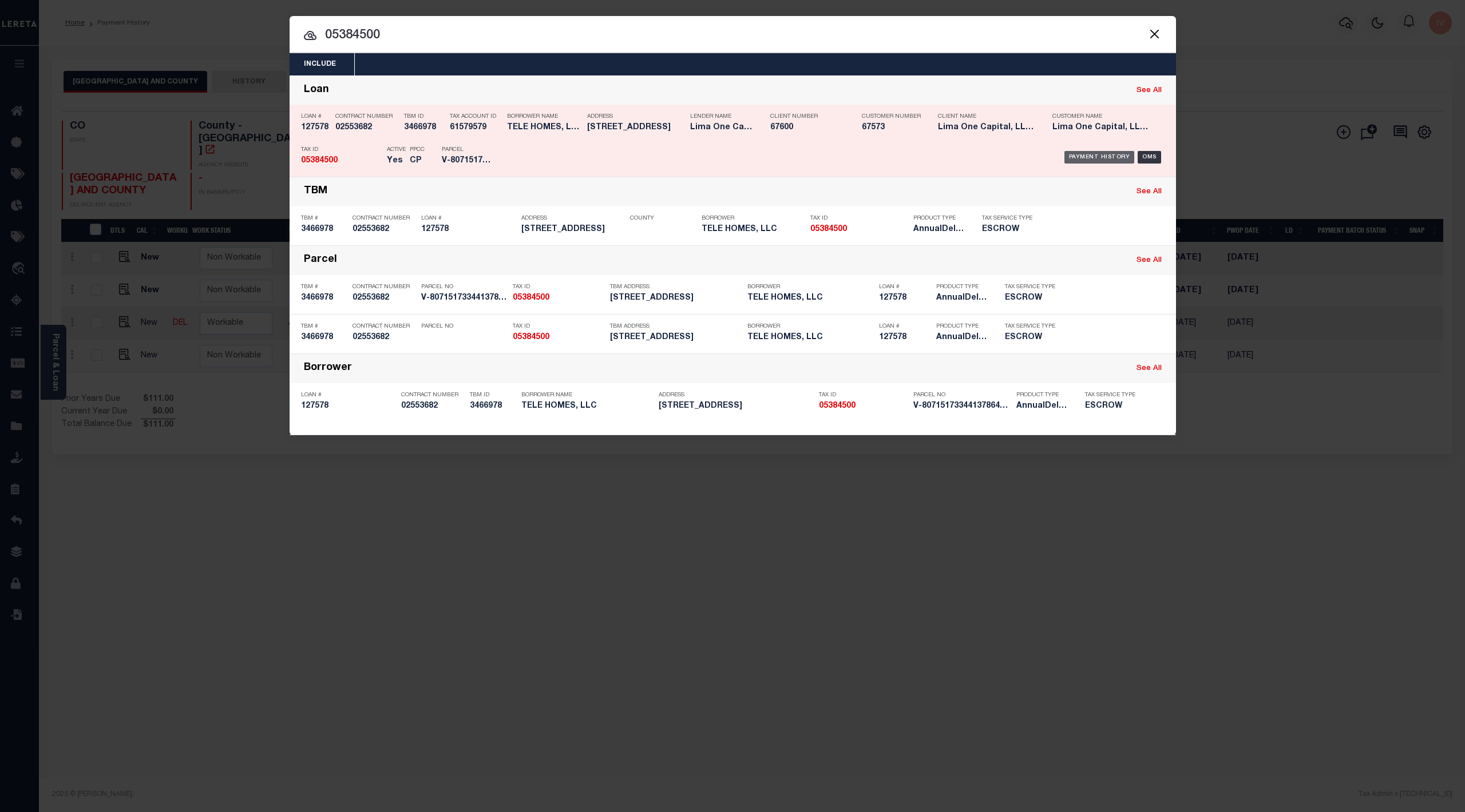
click at [1097, 163] on div "Payment History" at bounding box center [1099, 157] width 71 height 13
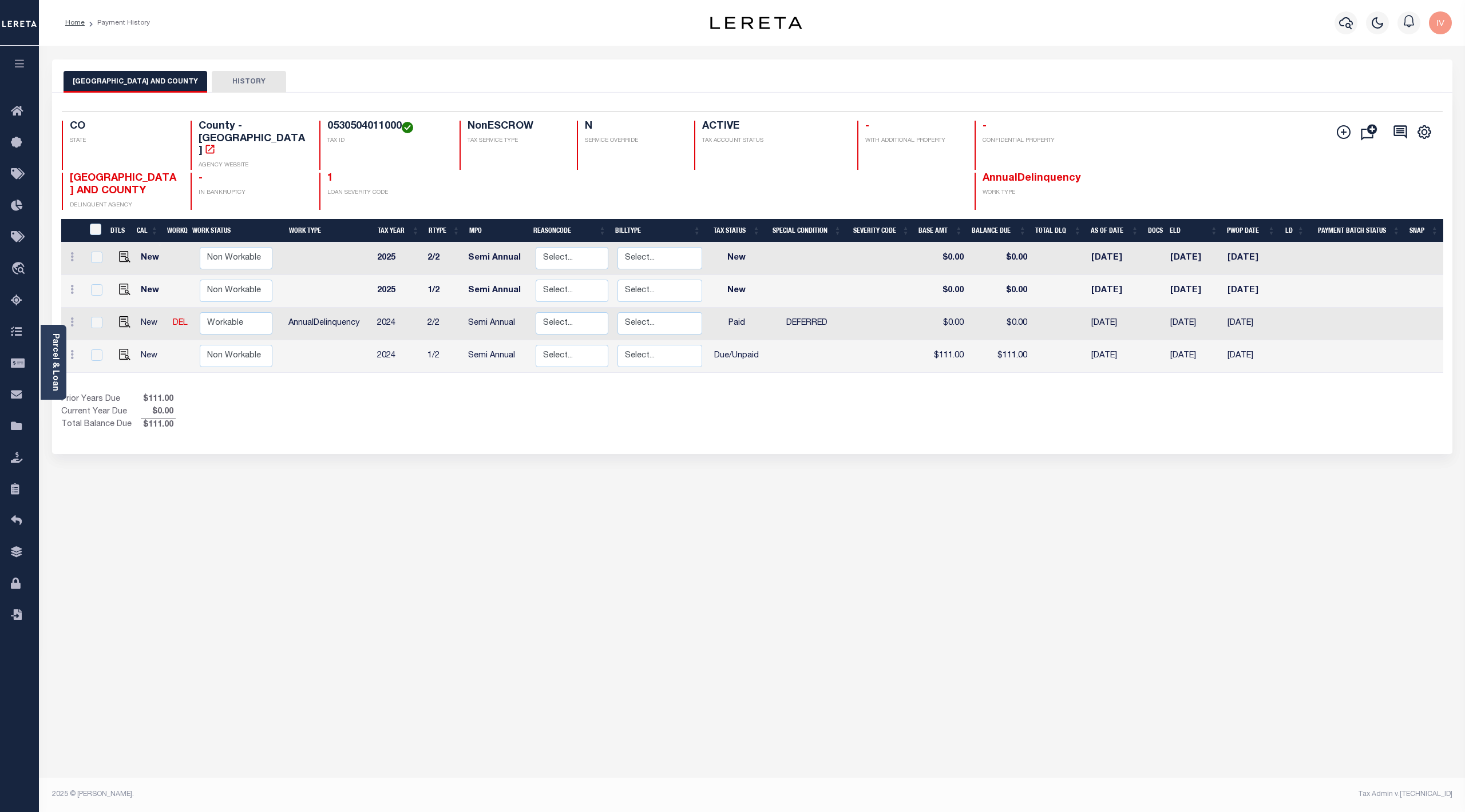
click at [683, 412] on div "Selected 4 Results 1 Items per page 25 50 100 CO STATE TAX ID N" at bounding box center [752, 273] width 1401 height 362
click at [1342, 26] on icon "button" at bounding box center [1345, 22] width 13 height 12
